Goal: Information Seeking & Learning: Learn about a topic

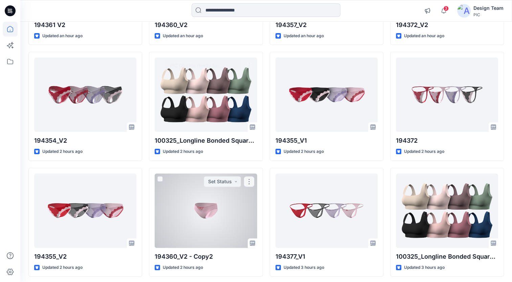
scroll to position [185, 0]
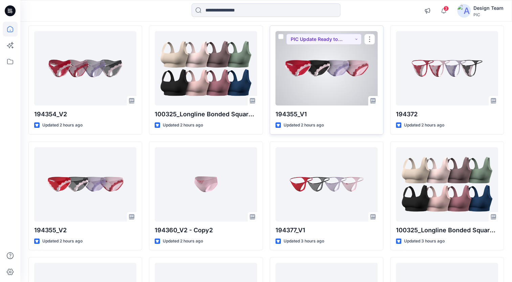
click at [344, 57] on div at bounding box center [326, 68] width 102 height 74
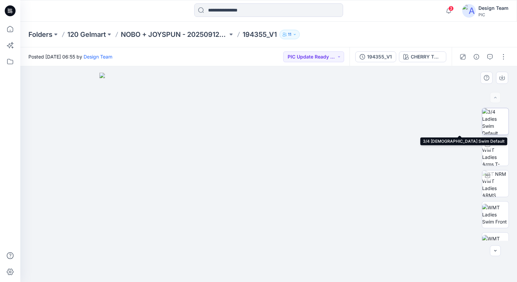
click at [489, 128] on img at bounding box center [495, 121] width 26 height 26
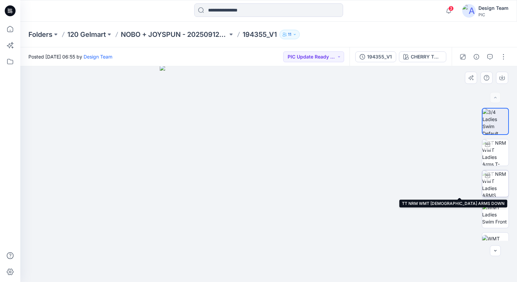
click at [495, 189] on img at bounding box center [495, 183] width 26 height 26
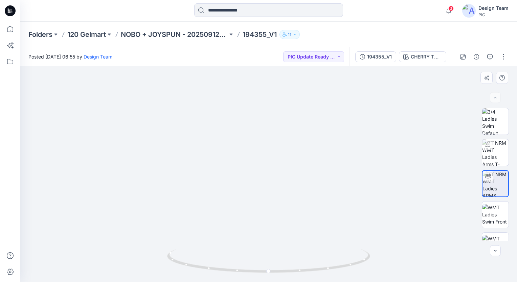
drag, startPoint x: 261, startPoint y: 178, endPoint x: 265, endPoint y: 94, distance: 83.3
click at [265, 94] on img at bounding box center [273, 60] width 506 height 444
drag, startPoint x: 293, startPoint y: 126, endPoint x: 219, endPoint y: 156, distance: 79.2
click at [219, 156] on img at bounding box center [263, 18] width 650 height 528
drag, startPoint x: 302, startPoint y: 273, endPoint x: 282, endPoint y: 275, distance: 19.8
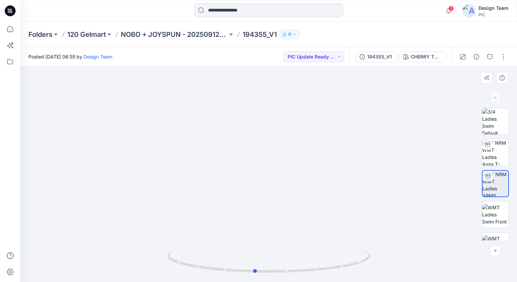
click at [282, 275] on div at bounding box center [268, 265] width 203 height 34
drag, startPoint x: 285, startPoint y: 273, endPoint x: 306, endPoint y: 264, distance: 22.0
click at [306, 264] on icon at bounding box center [269, 261] width 205 height 25
click at [490, 224] on img at bounding box center [495, 214] width 26 height 21
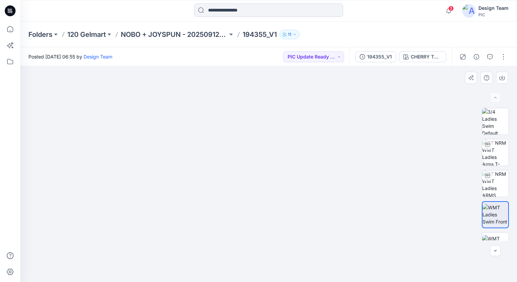
drag, startPoint x: 278, startPoint y: 216, endPoint x: 279, endPoint y: 127, distance: 88.9
click at [279, 128] on img at bounding box center [268, 146] width 271 height 271
drag, startPoint x: 275, startPoint y: 172, endPoint x: 253, endPoint y: 152, distance: 29.7
click at [253, 154] on img at bounding box center [269, 62] width 440 height 440
click at [501, 155] on img at bounding box center [495, 152] width 26 height 26
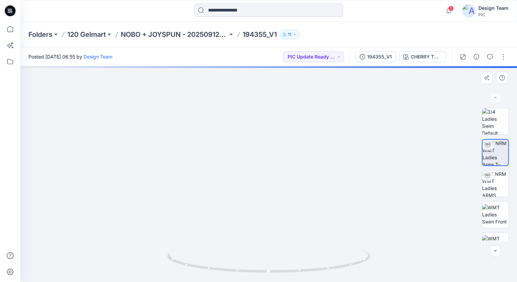
drag, startPoint x: 278, startPoint y: 200, endPoint x: 277, endPoint y: 124, distance: 75.8
click at [278, 125] on img at bounding box center [268, 75] width 469 height 413
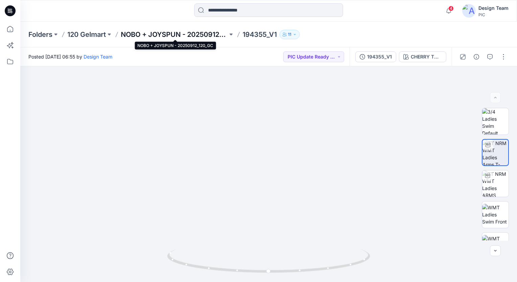
click at [179, 34] on p "NOBO + JOYSPUN - 20250912_120_GC" at bounding box center [174, 34] width 107 height 9
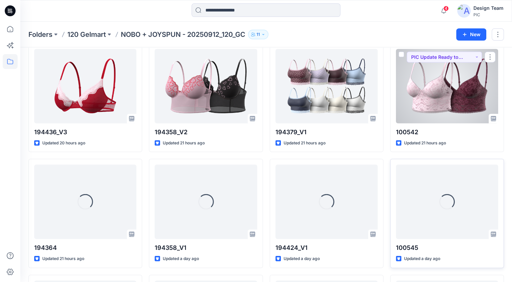
scroll to position [1656, 0]
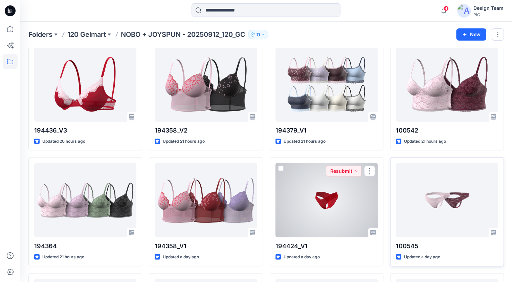
drag, startPoint x: 328, startPoint y: 209, endPoint x: 324, endPoint y: 210, distance: 4.4
click at [328, 210] on div at bounding box center [326, 200] width 102 height 74
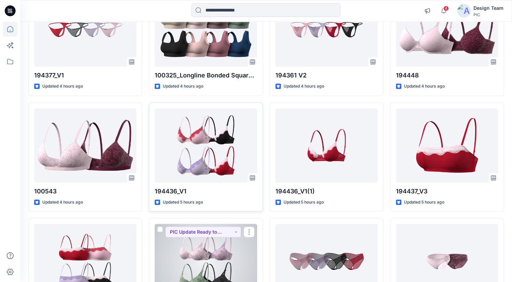
scroll to position [533, 0]
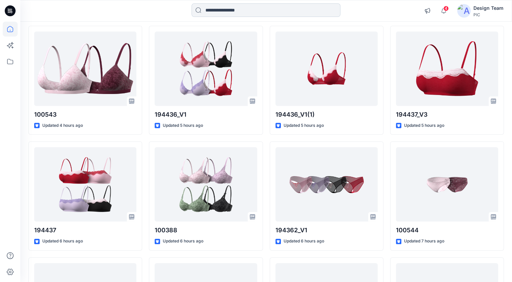
click at [213, 16] on input at bounding box center [265, 10] width 149 height 14
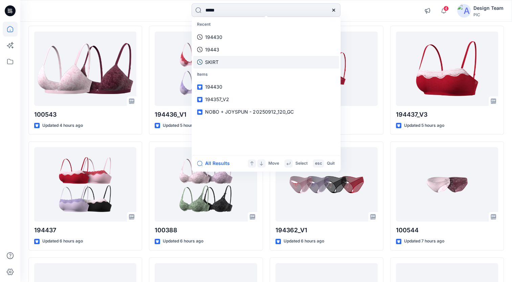
type input "******"
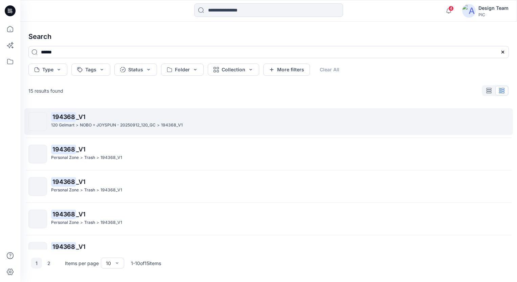
click at [61, 116] on mark "194368" at bounding box center [63, 116] width 25 height 9
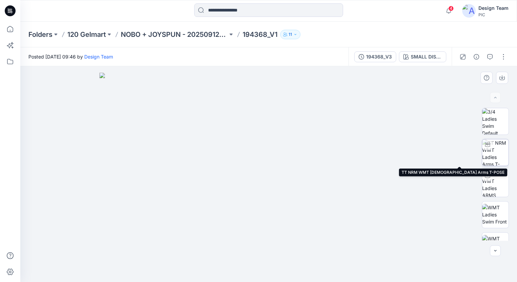
click at [491, 154] on img at bounding box center [495, 152] width 26 height 26
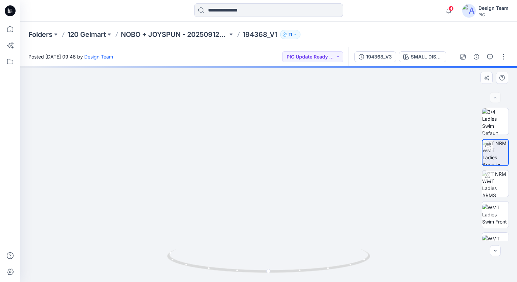
drag, startPoint x: 263, startPoint y: 181, endPoint x: 260, endPoint y: 122, distance: 58.6
click at [261, 124] on img at bounding box center [268, 120] width 325 height 324
drag, startPoint x: 280, startPoint y: 123, endPoint x: 281, endPoint y: 142, distance: 19.3
click at [281, 142] on img at bounding box center [268, 106] width 361 height 352
drag, startPoint x: 277, startPoint y: 140, endPoint x: 278, endPoint y: 164, distance: 23.7
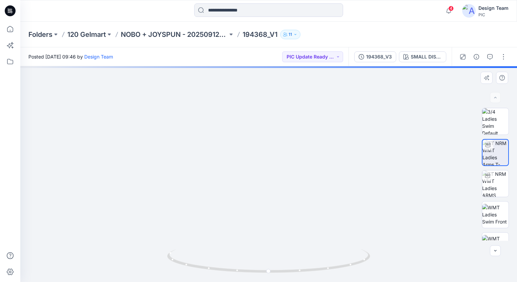
click at [278, 164] on img at bounding box center [270, 61] width 506 height 442
drag, startPoint x: 276, startPoint y: 149, endPoint x: 271, endPoint y: 159, distance: 11.1
click at [271, 159] on img at bounding box center [271, 46] width 578 height 474
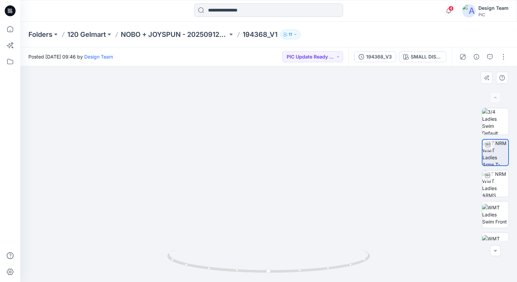
drag, startPoint x: 277, startPoint y: 152, endPoint x: 268, endPoint y: 188, distance: 37.0
click at [268, 188] on img at bounding box center [260, 37] width 659 height 490
drag, startPoint x: 287, startPoint y: 273, endPoint x: 305, endPoint y: 269, distance: 19.1
click at [305, 269] on icon at bounding box center [269, 261] width 205 height 25
drag, startPoint x: 294, startPoint y: 218, endPoint x: 299, endPoint y: 178, distance: 40.9
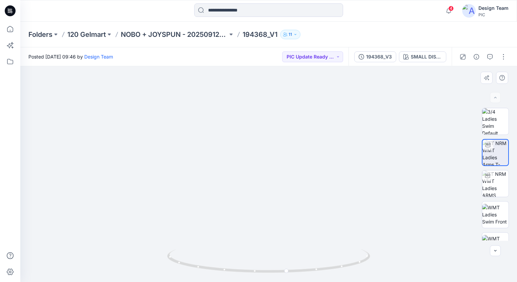
click at [299, 178] on img at bounding box center [269, 40] width 587 height 484
drag, startPoint x: 281, startPoint y: 140, endPoint x: 277, endPoint y: 167, distance: 26.6
click at [277, 167] on img at bounding box center [265, 27] width 659 height 510
drag, startPoint x: 298, startPoint y: 273, endPoint x: 290, endPoint y: 274, distance: 7.1
click at [290, 274] on icon at bounding box center [269, 261] width 205 height 25
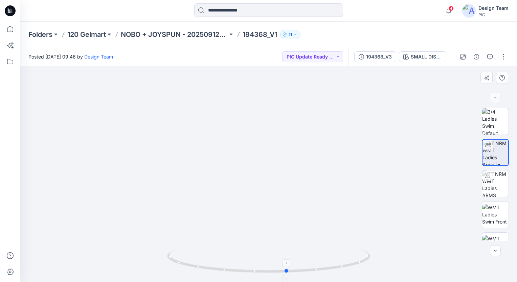
drag, startPoint x: 312, startPoint y: 274, endPoint x: 320, endPoint y: 268, distance: 9.4
click at [320, 268] on icon at bounding box center [269, 261] width 205 height 25
click at [288, 272] on icon at bounding box center [269, 261] width 205 height 25
drag, startPoint x: 258, startPoint y: 273, endPoint x: 268, endPoint y: 271, distance: 10.3
click at [268, 271] on icon at bounding box center [269, 261] width 205 height 25
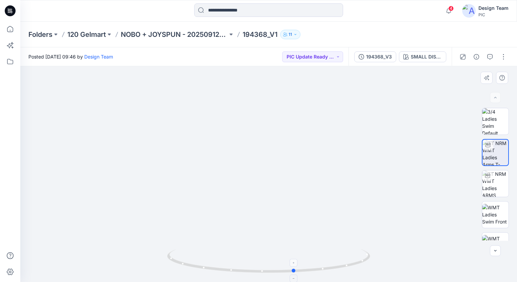
drag, startPoint x: 291, startPoint y: 274, endPoint x: 295, endPoint y: 262, distance: 12.6
click at [295, 262] on icon at bounding box center [269, 261] width 205 height 25
drag, startPoint x: 357, startPoint y: 263, endPoint x: 331, endPoint y: 266, distance: 26.3
click at [331, 266] on icon at bounding box center [269, 261] width 205 height 25
drag, startPoint x: 332, startPoint y: 271, endPoint x: 295, endPoint y: 273, distance: 37.3
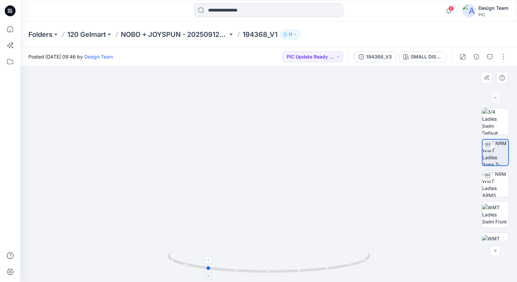
click at [295, 273] on icon at bounding box center [269, 261] width 205 height 25
drag, startPoint x: 293, startPoint y: 271, endPoint x: 164, endPoint y: 266, distance: 129.6
click at [164, 266] on div at bounding box center [268, 174] width 496 height 216
drag, startPoint x: 293, startPoint y: 274, endPoint x: 175, endPoint y: 278, distance: 118.1
click at [175, 278] on div at bounding box center [268, 265] width 203 height 34
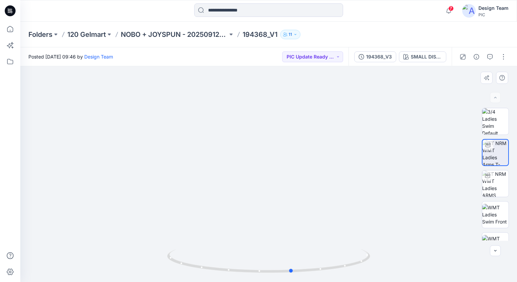
drag, startPoint x: 319, startPoint y: 272, endPoint x: 247, endPoint y: 275, distance: 72.1
click at [247, 275] on div at bounding box center [268, 265] width 203 height 34
click at [498, 191] on img at bounding box center [495, 183] width 26 height 26
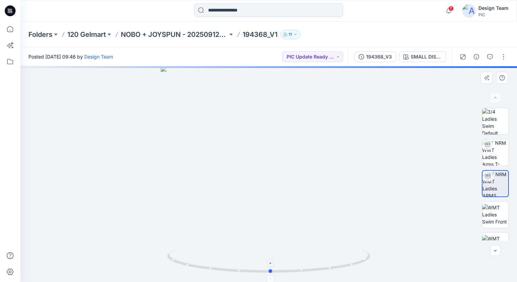
drag, startPoint x: 284, startPoint y: 274, endPoint x: 295, endPoint y: 267, distance: 12.9
click at [293, 273] on icon at bounding box center [269, 261] width 205 height 25
drag, startPoint x: 287, startPoint y: 211, endPoint x: 288, endPoint y: 156, distance: 55.1
click at [288, 156] on img at bounding box center [271, 64] width 542 height 435
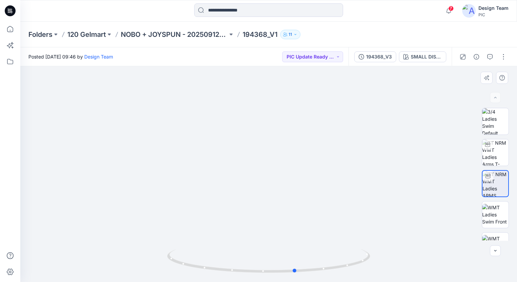
drag, startPoint x: 304, startPoint y: 273, endPoint x: 323, endPoint y: 278, distance: 19.5
click at [323, 278] on div at bounding box center [268, 265] width 203 height 34
drag, startPoint x: 292, startPoint y: 274, endPoint x: 176, endPoint y: 264, distance: 115.7
click at [176, 264] on icon at bounding box center [269, 261] width 205 height 25
drag, startPoint x: 220, startPoint y: 270, endPoint x: 315, endPoint y: 257, distance: 95.2
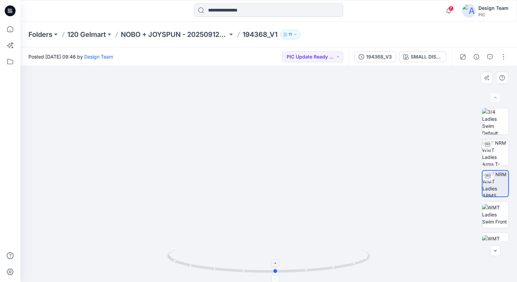
click at [315, 257] on icon at bounding box center [269, 261] width 205 height 25
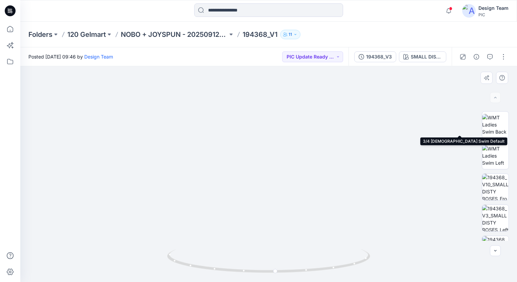
scroll to position [174, 0]
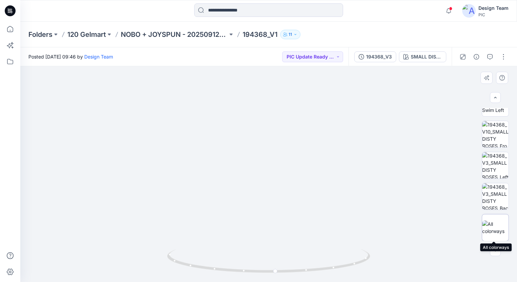
click at [490, 233] on img at bounding box center [495, 227] width 26 height 14
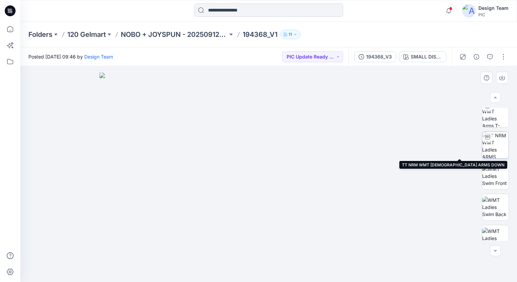
scroll to position [0, 0]
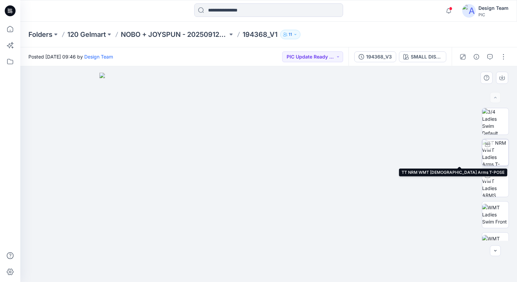
click at [493, 160] on img at bounding box center [495, 152] width 26 height 26
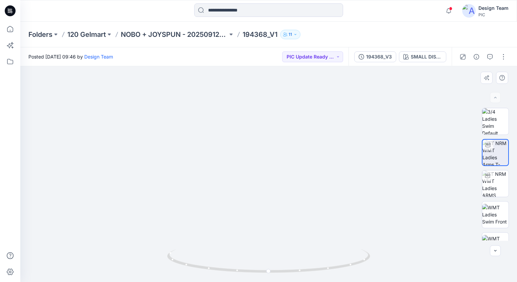
drag, startPoint x: 258, startPoint y: 178, endPoint x: 248, endPoint y: 104, distance: 74.4
click at [248, 104] on img at bounding box center [259, 47] width 578 height 470
drag, startPoint x: 265, startPoint y: 112, endPoint x: 282, endPoint y: 135, distance: 28.8
click at [282, 137] on img at bounding box center [264, 33] width 659 height 498
click at [228, 11] on input at bounding box center [268, 10] width 149 height 14
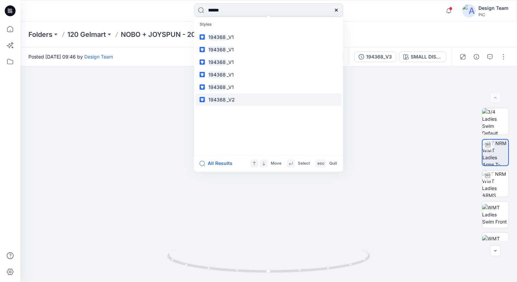
type input "******"
click at [223, 99] on mark "194368" at bounding box center [217, 100] width 19 height 8
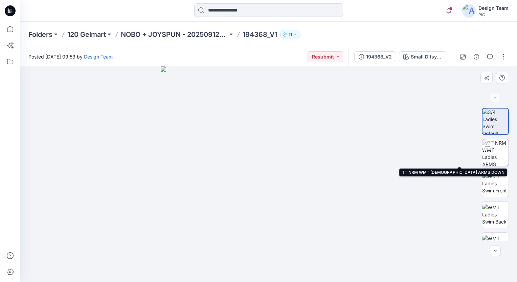
click at [490, 157] on img at bounding box center [495, 152] width 26 height 26
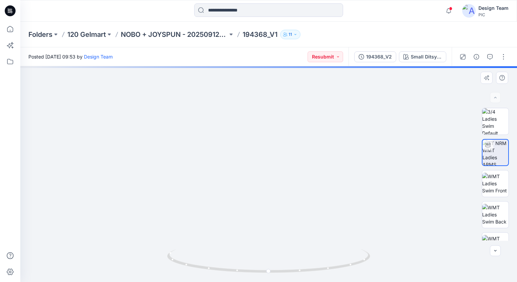
drag, startPoint x: 257, startPoint y: 213, endPoint x: 250, endPoint y: 173, distance: 40.9
click at [250, 176] on img at bounding box center [268, 127] width 361 height 310
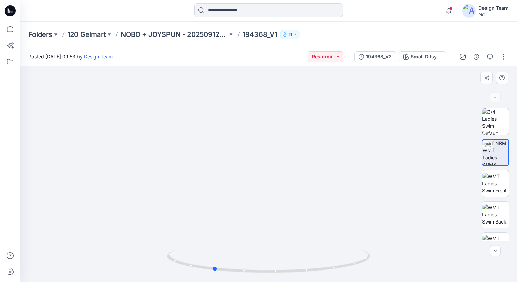
drag, startPoint x: 282, startPoint y: 275, endPoint x: 224, endPoint y: 282, distance: 58.2
click at [224, 282] on img at bounding box center [268, 265] width 203 height 33
drag, startPoint x: 276, startPoint y: 274, endPoint x: 364, endPoint y: 250, distance: 92.0
click at [364, 250] on icon at bounding box center [269, 261] width 205 height 25
click at [487, 60] on button "button" at bounding box center [489, 56] width 11 height 11
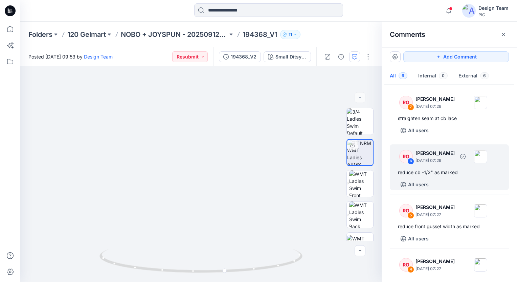
click at [419, 174] on div "reduce cb -1/2" as marked" at bounding box center [449, 172] width 103 height 8
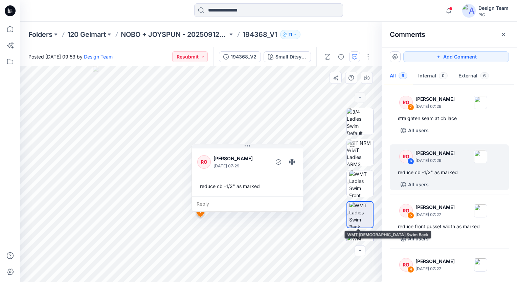
scroll to position [34, 0]
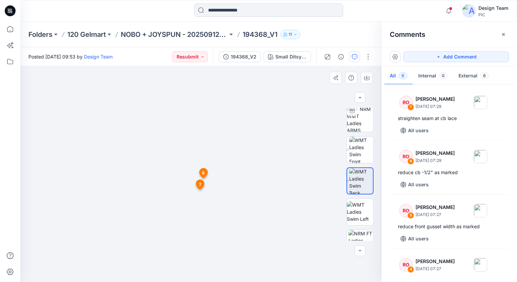
drag, startPoint x: 207, startPoint y: 246, endPoint x: 215, endPoint y: 153, distance: 93.4
click at [216, 152] on img at bounding box center [200, 128] width 307 height 307
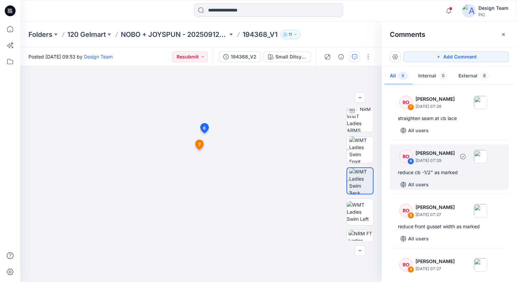
click at [434, 162] on p "October 01, 2025 07:29" at bounding box center [434, 160] width 39 height 7
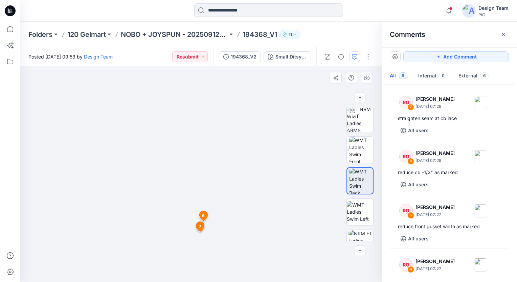
drag, startPoint x: 207, startPoint y: 225, endPoint x: 210, endPoint y: 144, distance: 81.5
click at [210, 144] on div "Small Ditsy v l _Plum Candy Loading... Material Properties Loading... 8 6 RO Ra…" at bounding box center [200, 174] width 361 height 216
drag, startPoint x: 205, startPoint y: 252, endPoint x: 210, endPoint y: 165, distance: 87.0
click at [210, 165] on img at bounding box center [200, 137] width 289 height 289
click at [196, 144] on icon at bounding box center [199, 145] width 8 height 10
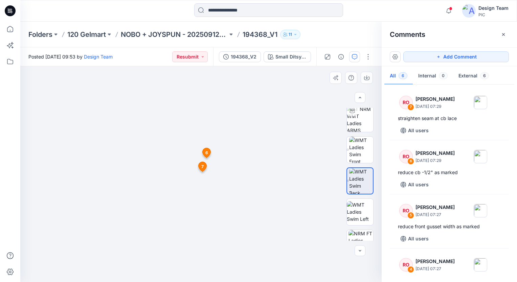
drag, startPoint x: 212, startPoint y: 266, endPoint x: 243, endPoint y: 171, distance: 100.1
click at [243, 174] on img at bounding box center [203, 98] width 367 height 367
click at [243, 127] on span "6" at bounding box center [243, 128] width 3 height 6
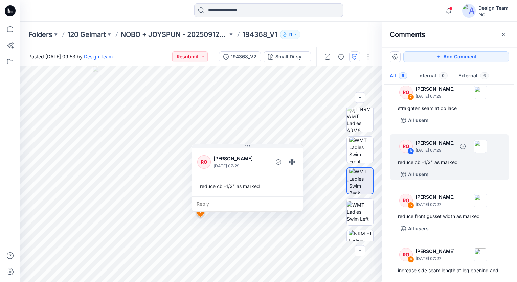
scroll to position [0, 0]
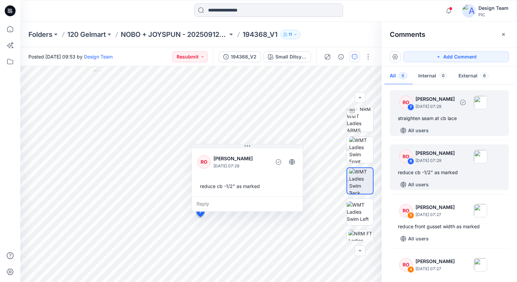
click at [441, 116] on div "straighten seam at cb lace" at bounding box center [449, 118] width 103 height 8
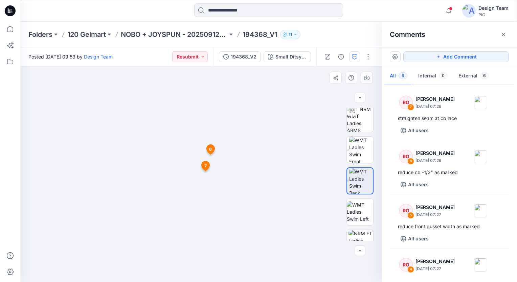
drag, startPoint x: 208, startPoint y: 275, endPoint x: 214, endPoint y: 184, distance: 91.2
click at [214, 184] on img at bounding box center [207, 73] width 440 height 418
click at [358, 189] on img at bounding box center [361, 181] width 24 height 26
click at [210, 181] on img at bounding box center [207, 72] width 440 height 419
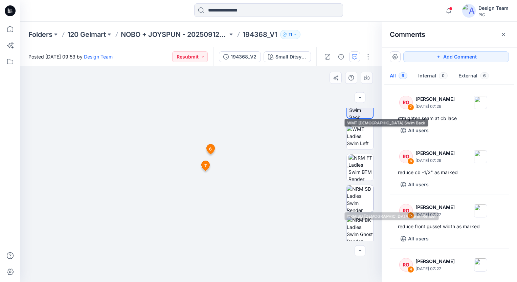
scroll to position [112, 0]
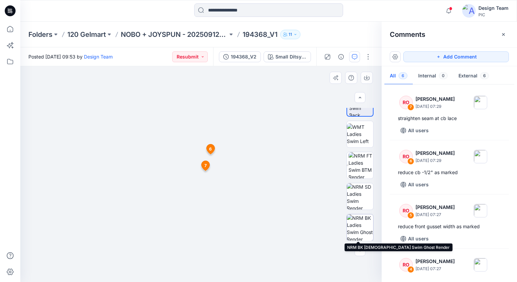
click at [353, 228] on img at bounding box center [360, 227] width 26 height 26
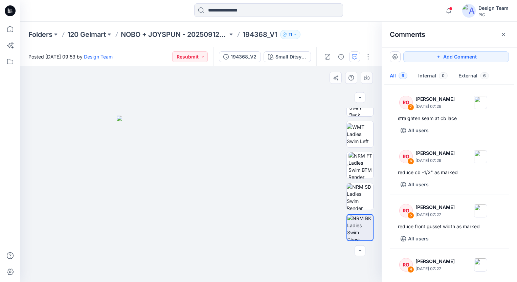
drag, startPoint x: 226, startPoint y: 149, endPoint x: 241, endPoint y: 126, distance: 27.9
click at [241, 126] on img at bounding box center [201, 199] width 168 height 166
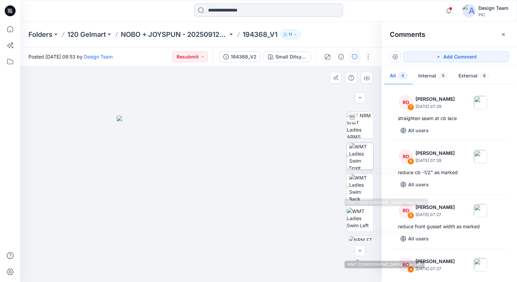
scroll to position [0, 0]
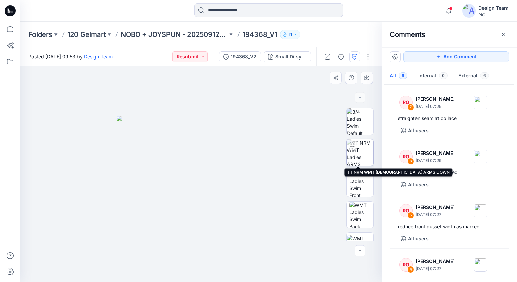
click at [367, 162] on img at bounding box center [360, 152] width 26 height 26
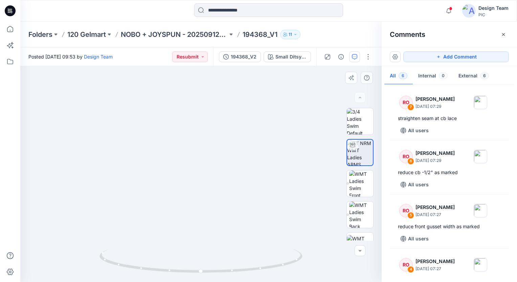
drag, startPoint x: 210, startPoint y: 223, endPoint x: 213, endPoint y: 183, distance: 39.7
click at [213, 185] on img at bounding box center [203, 111] width 397 height 341
drag, startPoint x: 260, startPoint y: 271, endPoint x: 168, endPoint y: 268, distance: 92.0
click at [168, 268] on icon at bounding box center [201, 261] width 205 height 25
drag, startPoint x: 226, startPoint y: 122, endPoint x: 224, endPoint y: 147, distance: 24.8
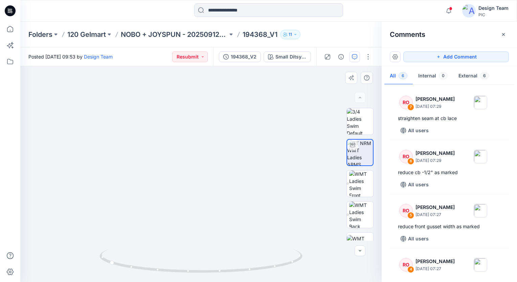
click at [224, 147] on img at bounding box center [223, 29] width 659 height 505
drag, startPoint x: 210, startPoint y: 274, endPoint x: 122, endPoint y: 278, distance: 87.7
click at [122, 278] on div at bounding box center [200, 265] width 203 height 34
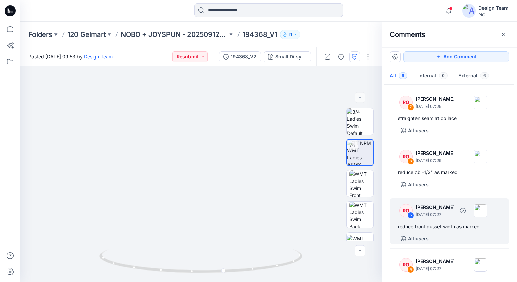
scroll to position [34, 0]
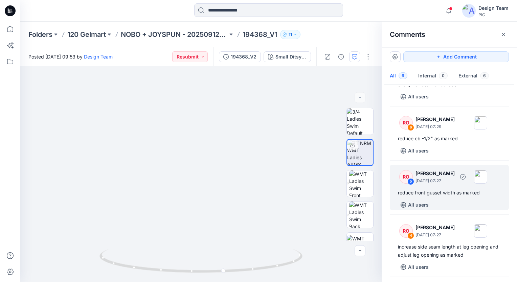
click at [408, 193] on div "reduce front gusset width as marked" at bounding box center [449, 193] width 103 height 8
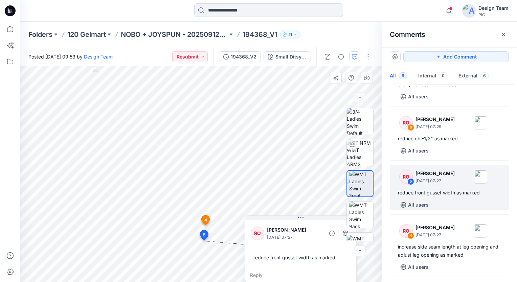
click at [283, 247] on div "RO Raquel Ortiz October 01, 2025 07:27 reduce front gusset width as marked" at bounding box center [300, 242] width 111 height 49
click at [362, 148] on img at bounding box center [360, 152] width 26 height 26
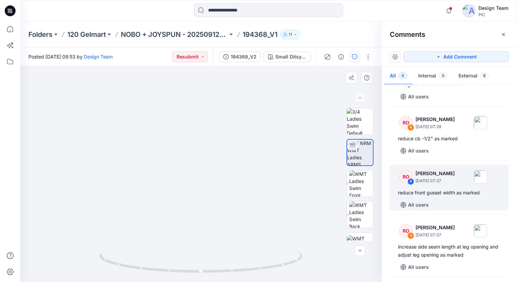
drag, startPoint x: 170, startPoint y: 194, endPoint x: 158, endPoint y: 140, distance: 54.8
click at [158, 141] on img at bounding box center [189, 103] width 397 height 358
drag, startPoint x: 162, startPoint y: 176, endPoint x: 209, endPoint y: 200, distance: 52.5
click at [209, 200] on img at bounding box center [185, 44] width 578 height 475
click at [362, 126] on img at bounding box center [360, 121] width 26 height 26
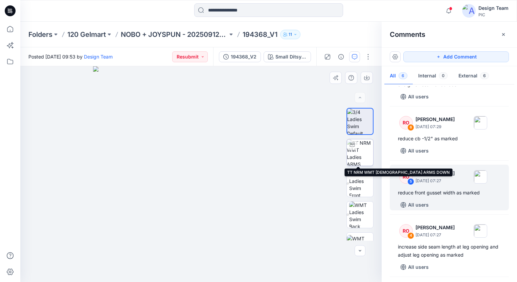
click at [352, 162] on img at bounding box center [360, 152] width 26 height 26
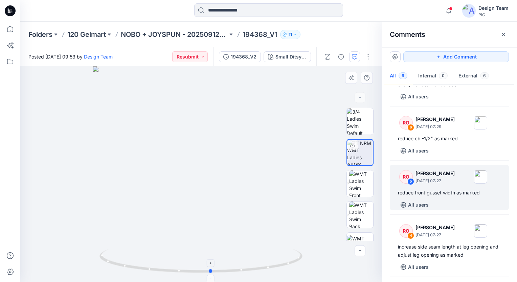
drag, startPoint x: 231, startPoint y: 270, endPoint x: 245, endPoint y: 262, distance: 16.1
click at [246, 265] on icon at bounding box center [201, 261] width 205 height 25
drag, startPoint x: 234, startPoint y: 199, endPoint x: 228, endPoint y: 132, distance: 66.9
click at [228, 132] on img at bounding box center [194, 73] width 469 height 417
drag, startPoint x: 210, startPoint y: 201, endPoint x: 214, endPoint y: 216, distance: 15.8
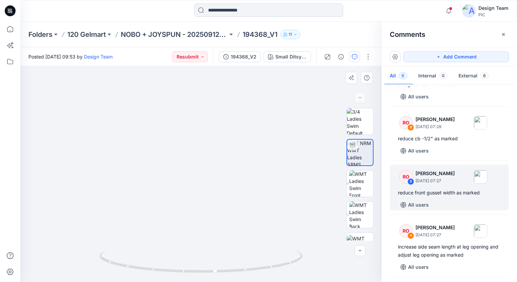
click at [214, 216] on img at bounding box center [187, 14] width 659 height 536
drag, startPoint x: 228, startPoint y: 273, endPoint x: 215, endPoint y: 250, distance: 26.2
click at [215, 250] on icon at bounding box center [201, 261] width 205 height 25
drag, startPoint x: 247, startPoint y: 273, endPoint x: 252, endPoint y: 272, distance: 4.5
click at [252, 272] on icon at bounding box center [201, 261] width 205 height 25
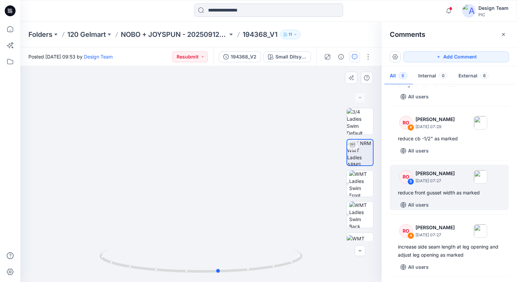
drag, startPoint x: 237, startPoint y: 274, endPoint x: 248, endPoint y: 275, distance: 11.6
click at [248, 275] on div at bounding box center [200, 265] width 203 height 34
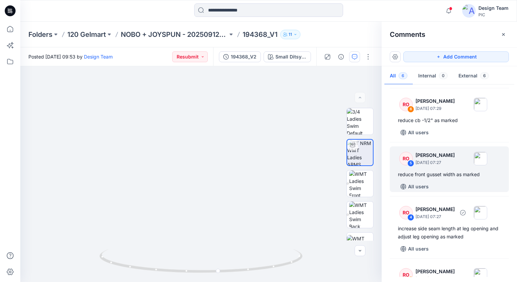
scroll to position [30, 0]
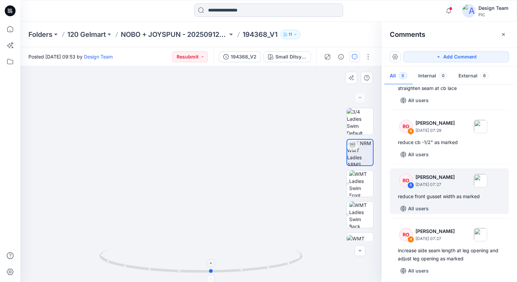
drag, startPoint x: 276, startPoint y: 270, endPoint x: 269, endPoint y: 269, distance: 7.5
click at [269, 269] on icon at bounding box center [201, 261] width 205 height 25
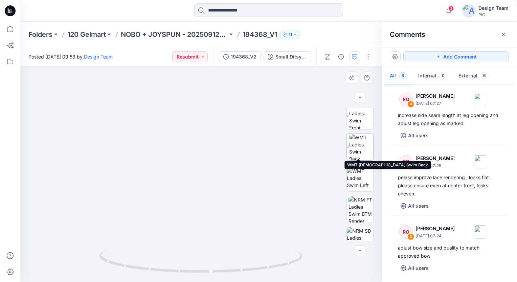
scroll to position [101, 0]
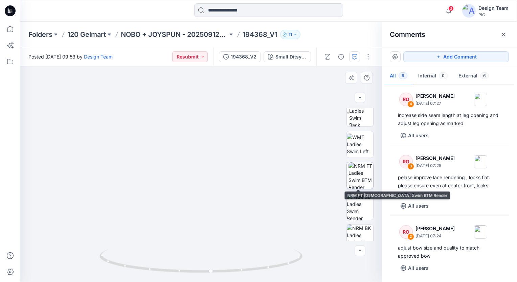
drag, startPoint x: 365, startPoint y: 175, endPoint x: 360, endPoint y: 175, distance: 5.4
click at [365, 175] on img at bounding box center [360, 175] width 25 height 26
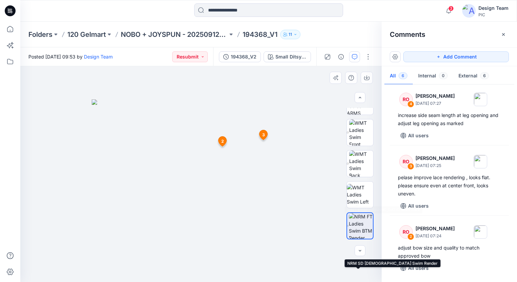
scroll to position [112, 0]
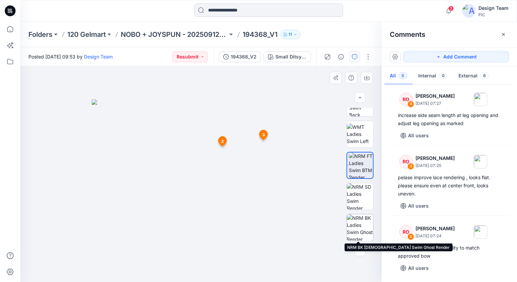
click at [357, 228] on img at bounding box center [360, 227] width 26 height 26
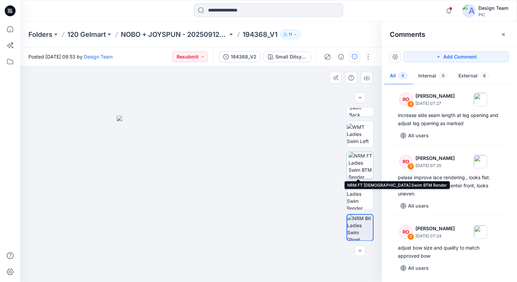
click at [352, 168] on img at bounding box center [360, 165] width 25 height 26
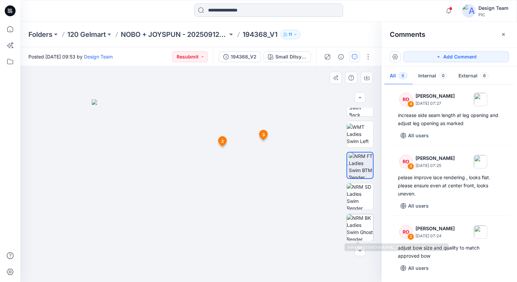
click at [351, 225] on img at bounding box center [360, 227] width 26 height 26
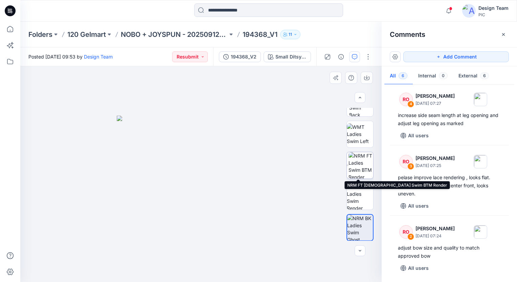
click at [355, 170] on img at bounding box center [360, 165] width 25 height 26
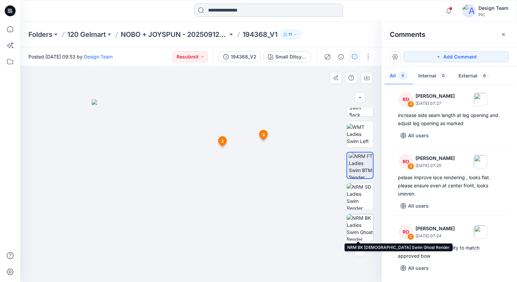
drag, startPoint x: 358, startPoint y: 231, endPoint x: 346, endPoint y: 214, distance: 21.5
click at [359, 231] on img at bounding box center [360, 227] width 26 height 26
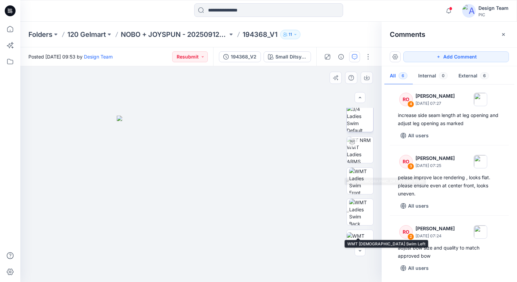
scroll to position [0, 0]
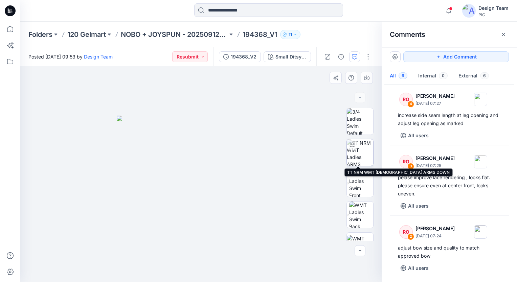
click at [359, 157] on img at bounding box center [360, 152] width 26 height 26
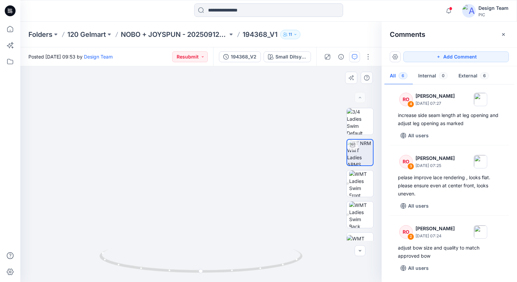
drag, startPoint x: 181, startPoint y: 192, endPoint x: 178, endPoint y: 155, distance: 38.0
click at [177, 159] on img at bounding box center [197, 92] width 433 height 381
drag, startPoint x: 219, startPoint y: 273, endPoint x: 216, endPoint y: 252, distance: 21.9
click at [220, 257] on icon at bounding box center [201, 261] width 205 height 25
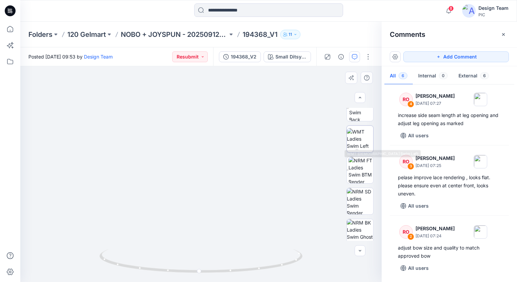
scroll to position [112, 0]
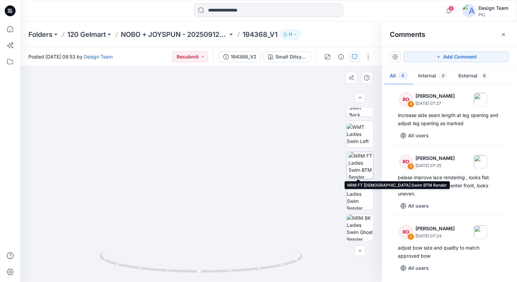
click at [358, 164] on img at bounding box center [360, 165] width 25 height 26
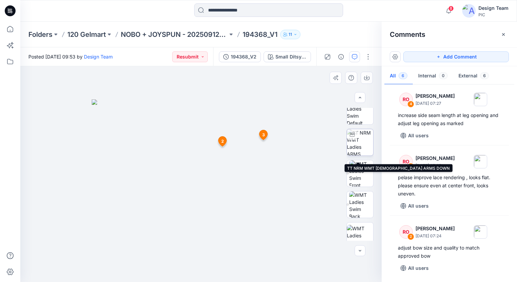
scroll to position [0, 0]
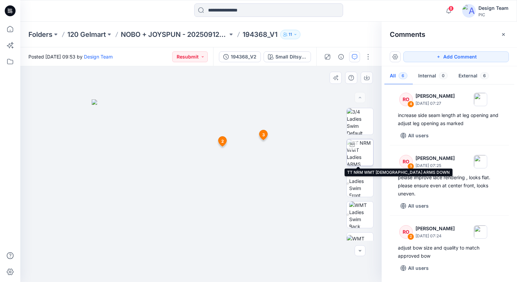
click at [359, 155] on img at bounding box center [360, 152] width 26 height 26
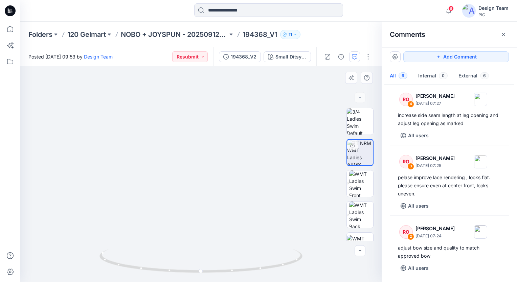
drag, startPoint x: 205, startPoint y: 198, endPoint x: 205, endPoint y: 135, distance: 62.9
click at [205, 136] on img at bounding box center [200, 80] width 469 height 404
drag, startPoint x: 211, startPoint y: 190, endPoint x: 208, endPoint y: 228, distance: 38.7
click at [208, 228] on img at bounding box center [197, 30] width 659 height 503
drag, startPoint x: 207, startPoint y: 215, endPoint x: 208, endPoint y: 203, distance: 12.2
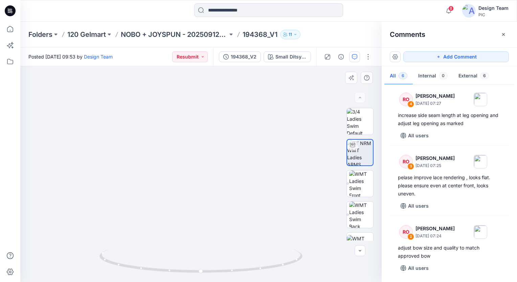
click at [208, 203] on img at bounding box center [199, 37] width 623 height 492
drag, startPoint x: 220, startPoint y: 273, endPoint x: 134, endPoint y: 272, distance: 85.9
click at [134, 272] on icon at bounding box center [201, 261] width 205 height 25
drag, startPoint x: 193, startPoint y: 273, endPoint x: 99, endPoint y: 248, distance: 97.6
click at [99, 248] on div at bounding box center [200, 174] width 361 height 216
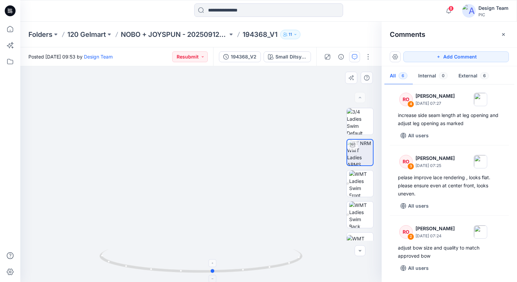
drag, startPoint x: 166, startPoint y: 271, endPoint x: 157, endPoint y: 268, distance: 10.3
click at [157, 268] on icon at bounding box center [201, 261] width 205 height 25
